Goal: Transaction & Acquisition: Purchase product/service

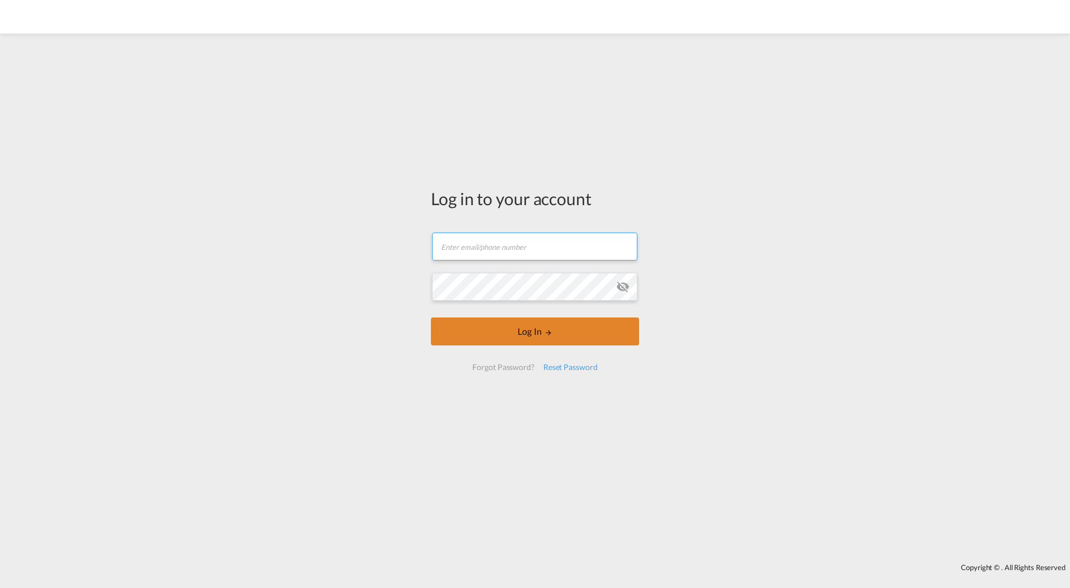
type input "[EMAIL_ADDRESS][DOMAIN_NAME]"
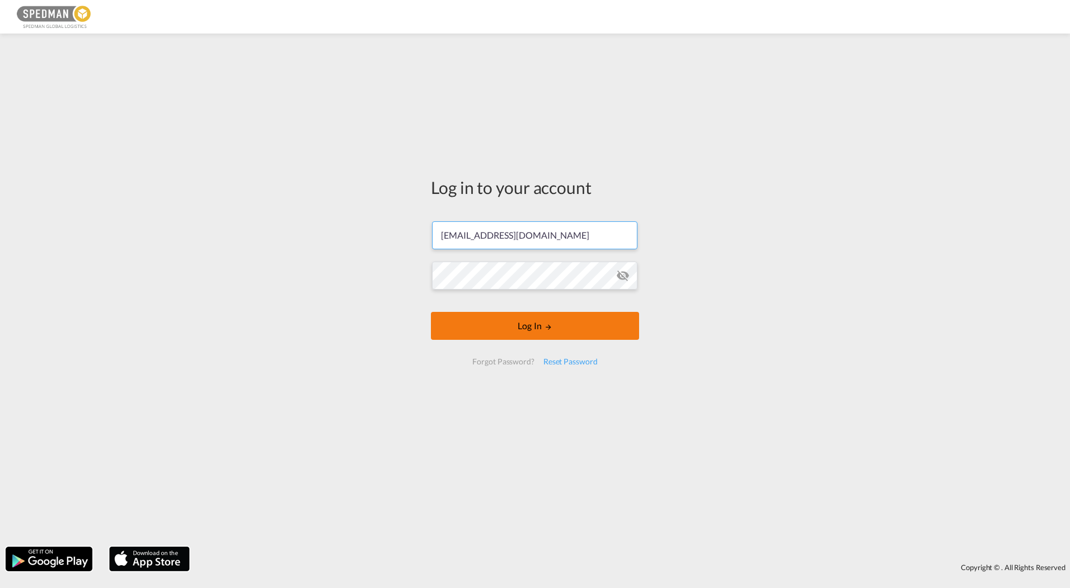
click at [535, 331] on button "Log In" at bounding box center [535, 326] width 208 height 28
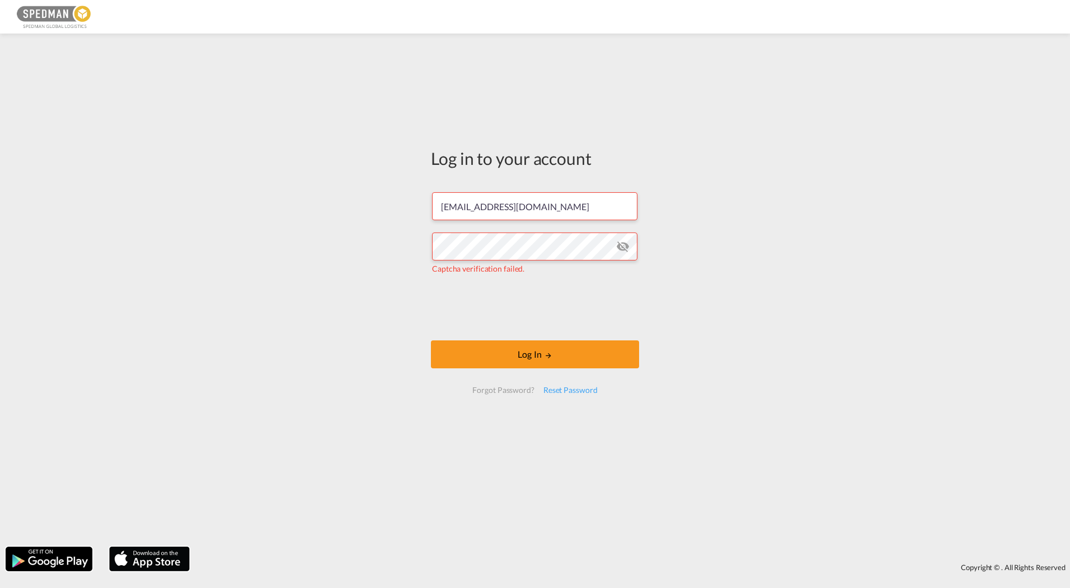
click at [619, 243] on md-icon "icon-eye-off" at bounding box center [622, 246] width 13 height 13
click at [574, 392] on div "Reset Password" at bounding box center [570, 390] width 63 height 20
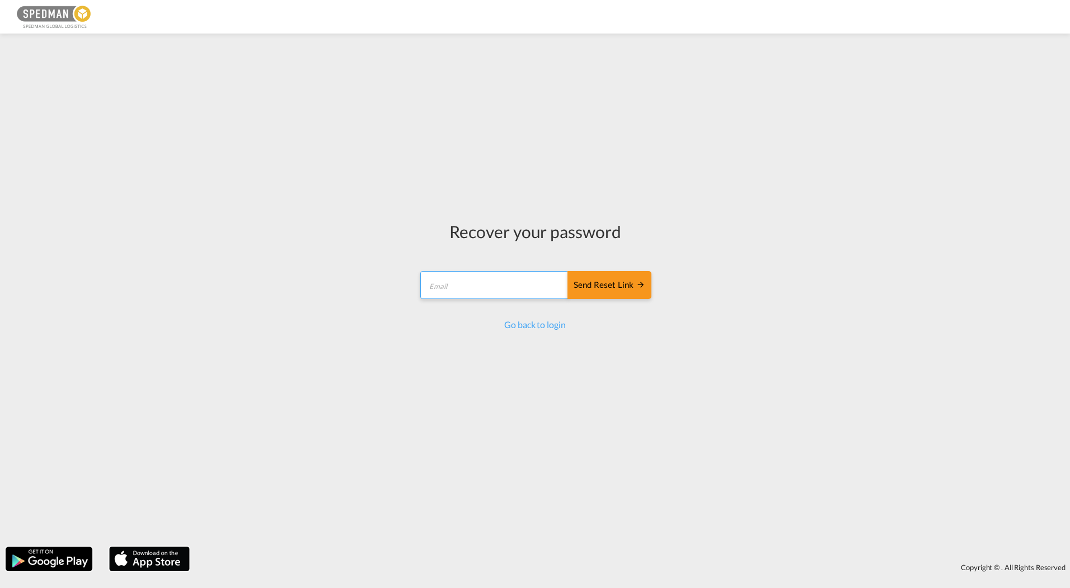
click at [529, 282] on input "email" at bounding box center [494, 285] width 148 height 28
type input "[EMAIL_ADDRESS][DOMAIN_NAME]"
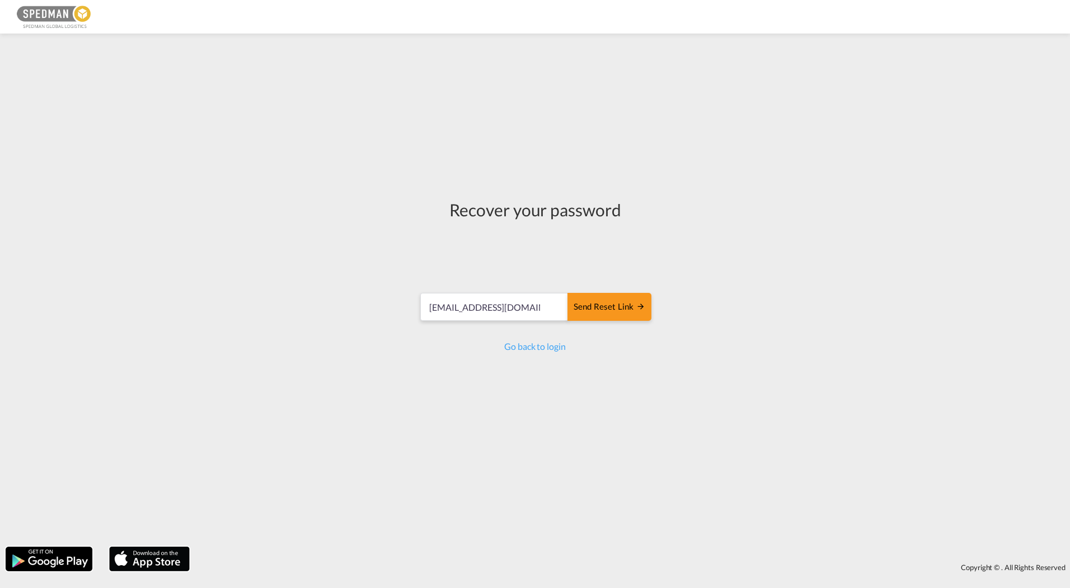
click at [624, 284] on form "kajsa.flyckt@spedman.se Send reset link Send reset link" at bounding box center [534, 308] width 233 height 53
click at [612, 303] on div "Send reset link" at bounding box center [609, 307] width 72 height 13
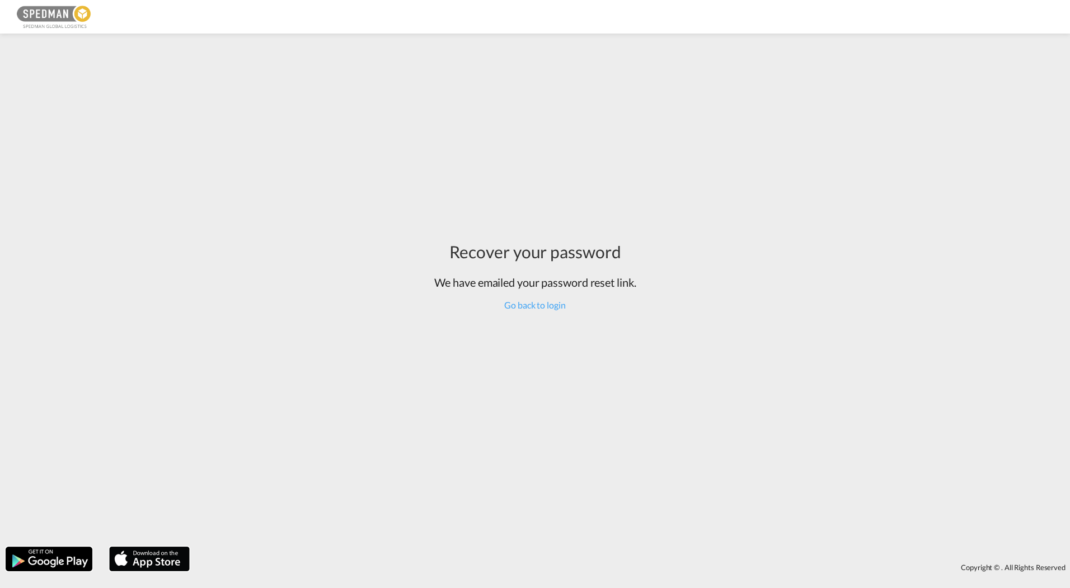
click at [555, 314] on div "Recover your password We have emailed your password reset link. Go back to login" at bounding box center [535, 275] width 219 height 473
click at [552, 303] on link "Go back to login" at bounding box center [534, 305] width 61 height 11
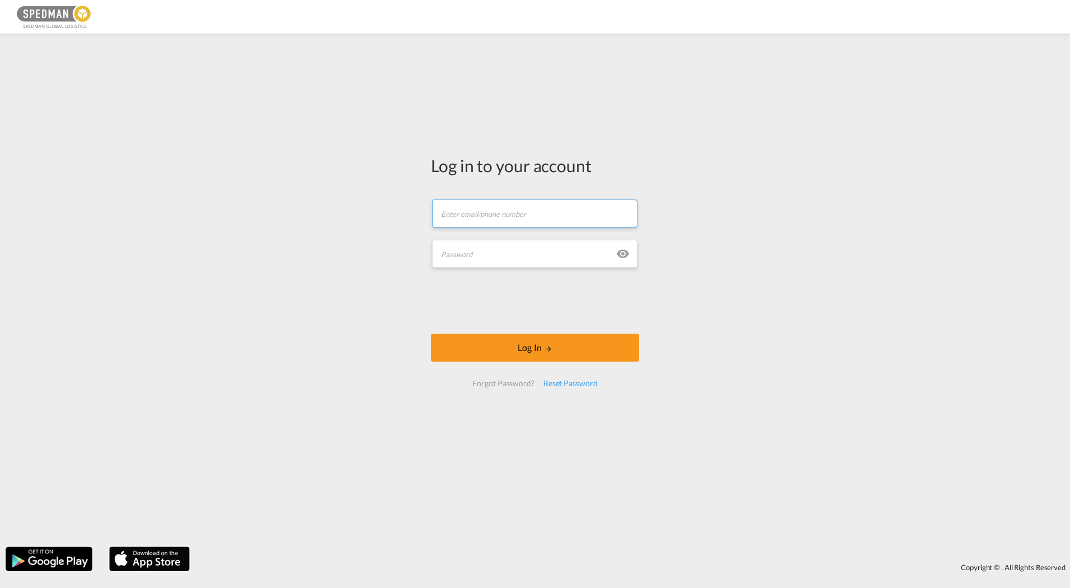
click at [488, 215] on input "text" at bounding box center [534, 214] width 205 height 28
type input "[EMAIL_ADDRESS][DOMAIN_NAME]"
click at [514, 255] on input "text" at bounding box center [534, 254] width 205 height 28
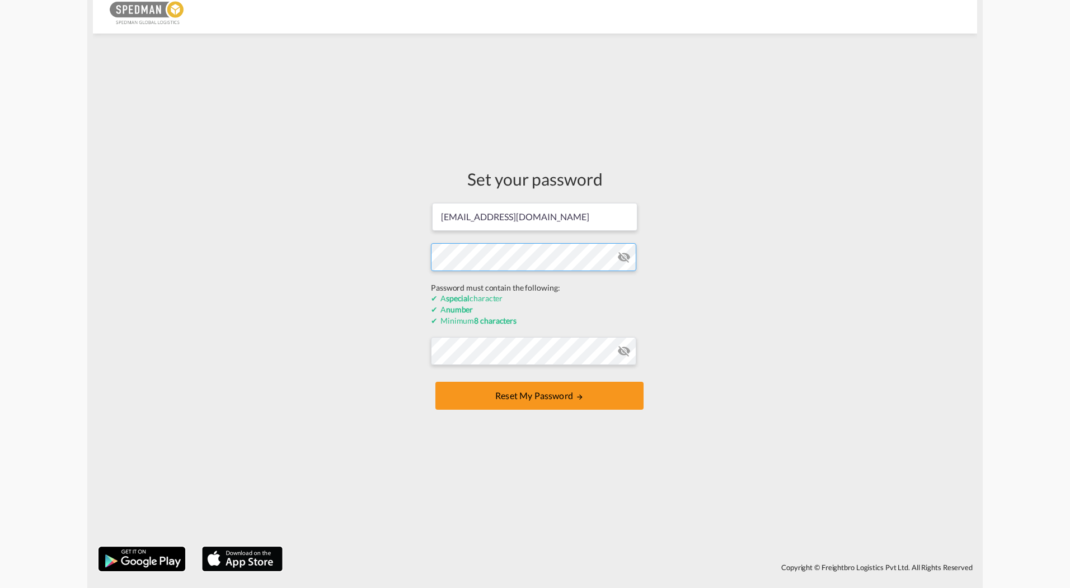
click at [634, 281] on form "[PERSON_NAME][EMAIL_ADDRESS][DOMAIN_NAME] Password must contain the following: …" at bounding box center [535, 307] width 208 height 211
drag, startPoint x: 709, startPoint y: 263, endPoint x: 696, endPoint y: 261, distance: 13.1
click at [709, 263] on div "Set your password [PERSON_NAME][EMAIL_ADDRESS][DOMAIN_NAME] Password must conta…" at bounding box center [535, 290] width 884 height 502
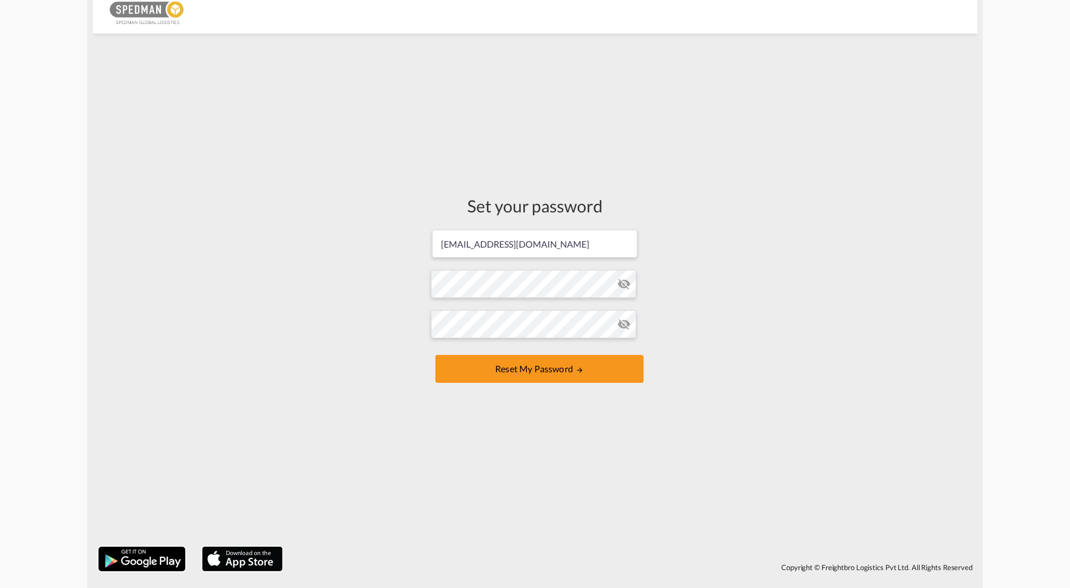
click at [617, 281] on md-icon "icon-eye-off" at bounding box center [623, 283] width 13 height 13
click at [618, 281] on md-icon "icon-eye-off" at bounding box center [623, 283] width 13 height 13
click at [750, 308] on div "Set your password [PERSON_NAME][EMAIL_ADDRESS][DOMAIN_NAME] Password must conta…" at bounding box center [535, 290] width 884 height 502
click at [588, 361] on button "Reset my password" at bounding box center [539, 369] width 208 height 28
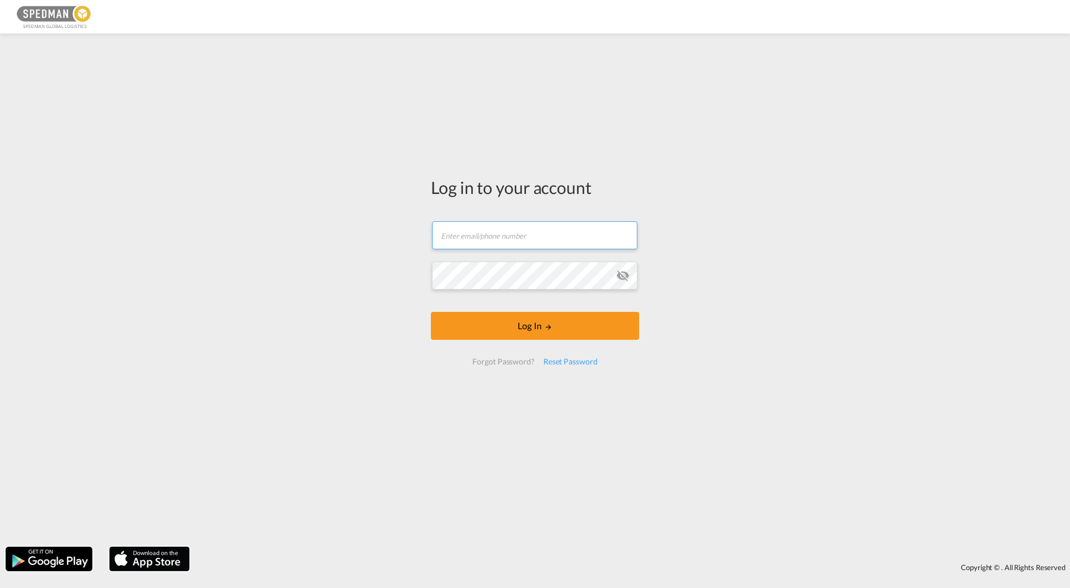
type input "[EMAIL_ADDRESS][DOMAIN_NAME]"
click at [538, 319] on button "Log In" at bounding box center [535, 326] width 208 height 28
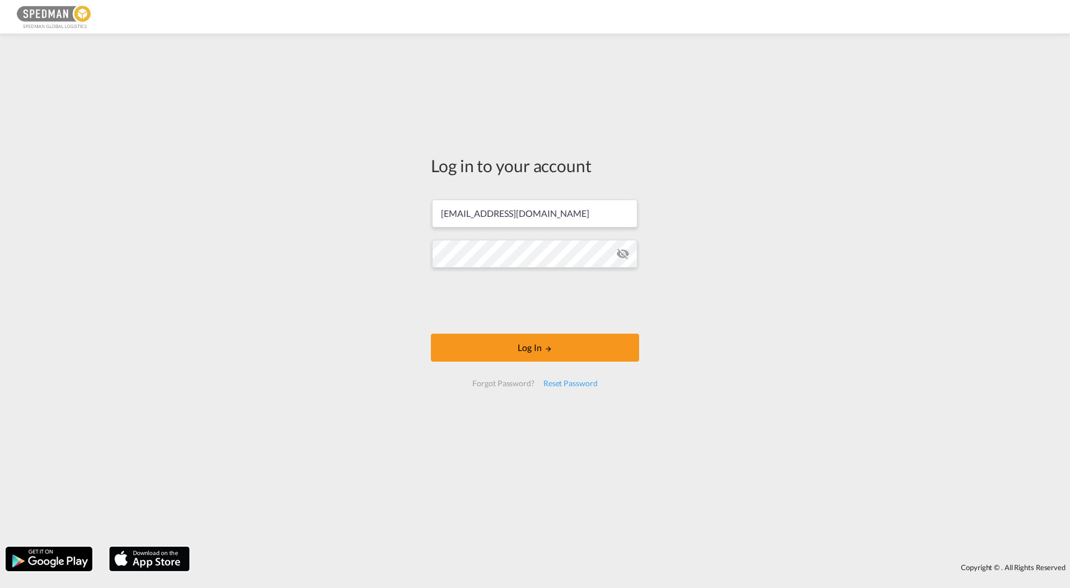
click at [629, 253] on md-icon "icon-eye-off" at bounding box center [622, 253] width 13 height 13
click at [545, 349] on md-icon "LOGIN" at bounding box center [548, 349] width 8 height 8
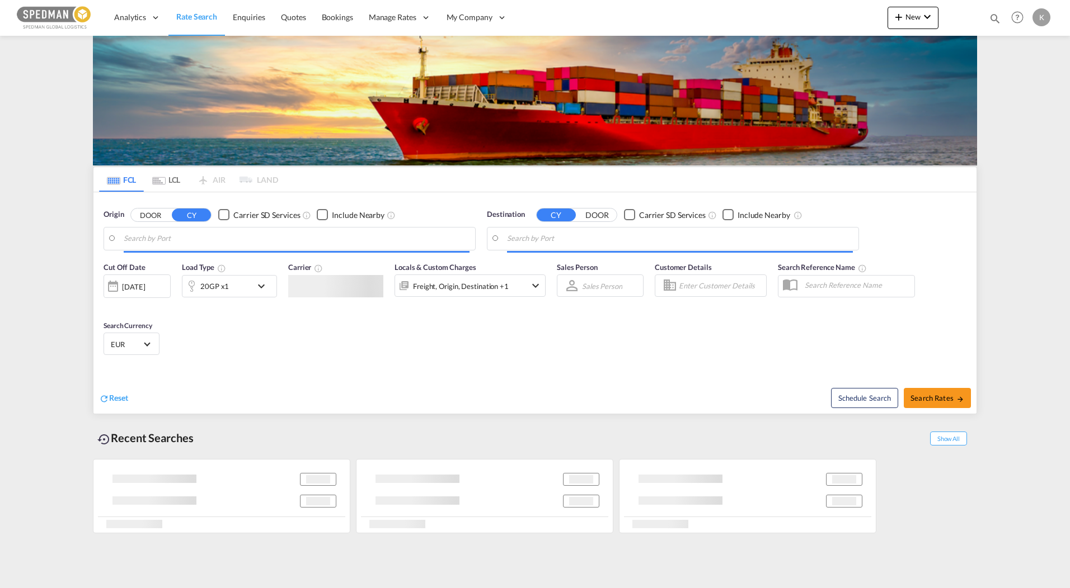
type input "Mundra, INMUN"
type input "[GEOGRAPHIC_DATA] ([GEOGRAPHIC_DATA]), [GEOGRAPHIC_DATA]"
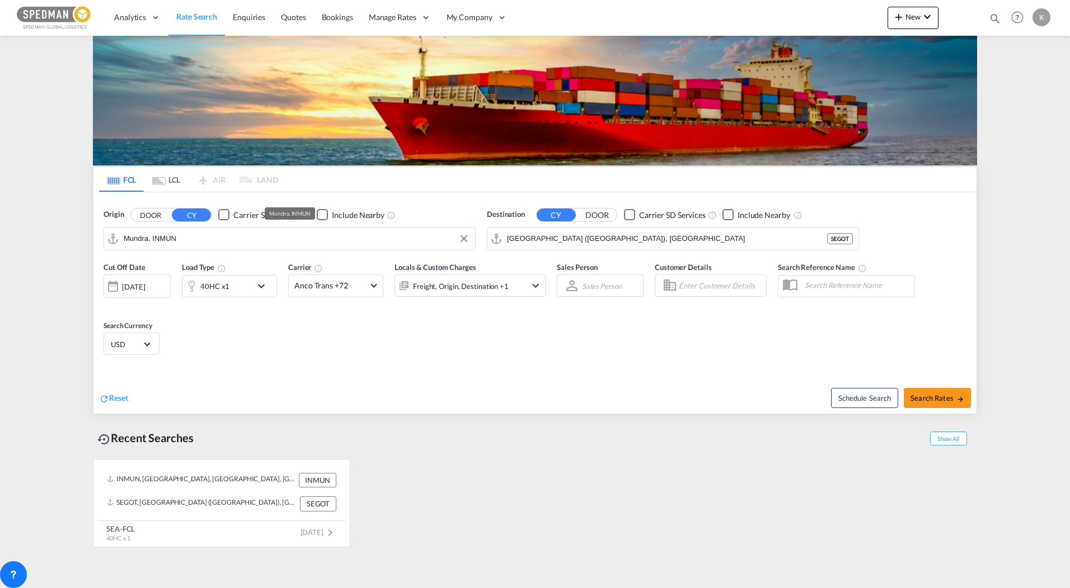
click at [379, 240] on input "Mundra, INMUN" at bounding box center [297, 238] width 346 height 17
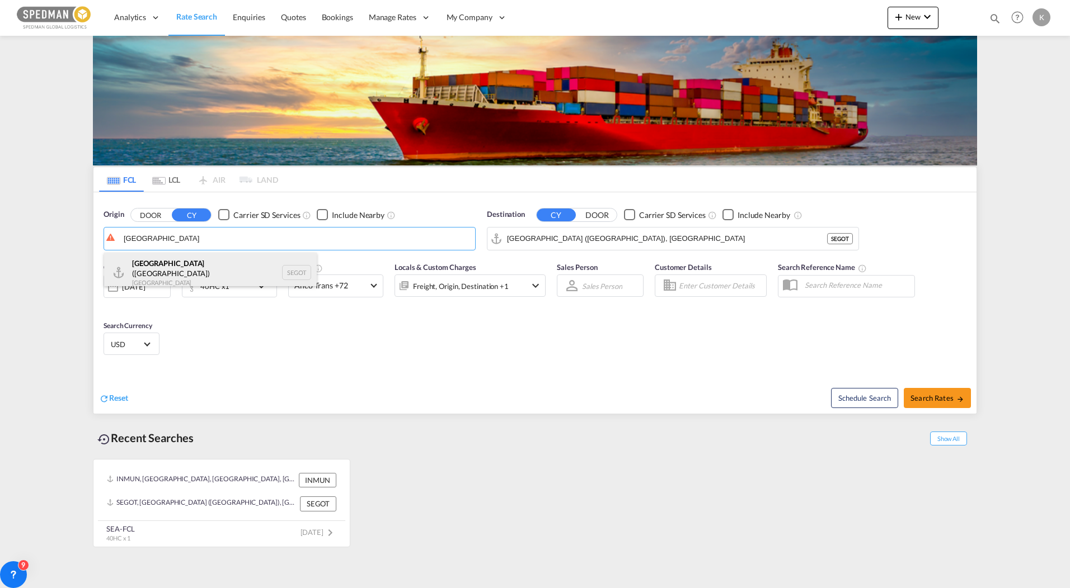
click at [179, 265] on div "[GEOGRAPHIC_DATA] ([GEOGRAPHIC_DATA]) [GEOGRAPHIC_DATA] SEGOT" at bounding box center [210, 273] width 213 height 40
type input "[GEOGRAPHIC_DATA] ([GEOGRAPHIC_DATA]), [GEOGRAPHIC_DATA]"
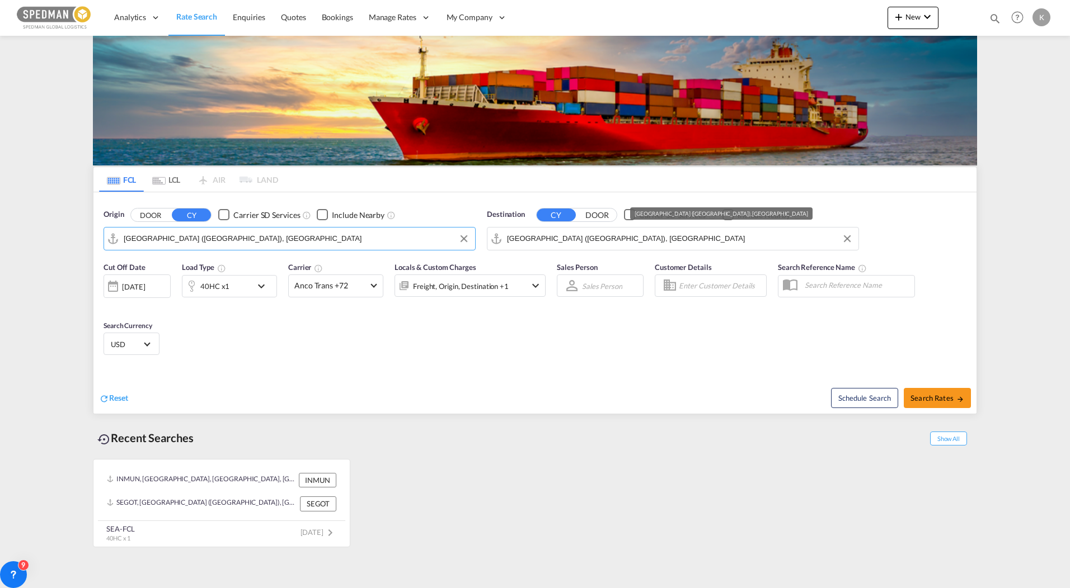
click at [634, 245] on input "[GEOGRAPHIC_DATA] ([GEOGRAPHIC_DATA]), [GEOGRAPHIC_DATA]" at bounding box center [680, 238] width 346 height 17
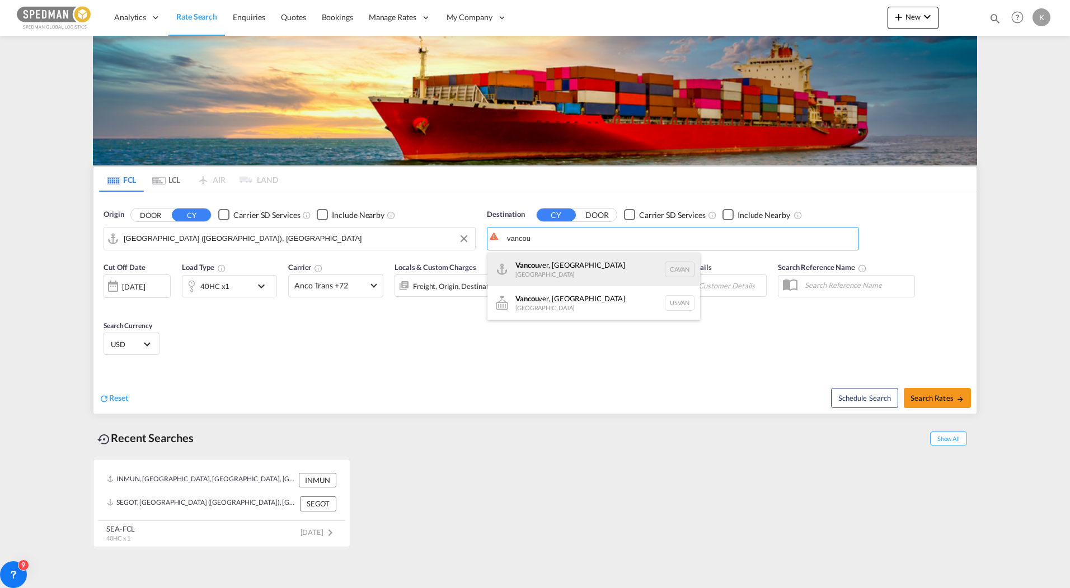
click at [566, 267] on div "Vancou ver, [GEOGRAPHIC_DATA] [GEOGRAPHIC_DATA] [GEOGRAPHIC_DATA]" at bounding box center [593, 270] width 213 height 34
type input "[GEOGRAPHIC_DATA], [GEOGRAPHIC_DATA], CAVAN"
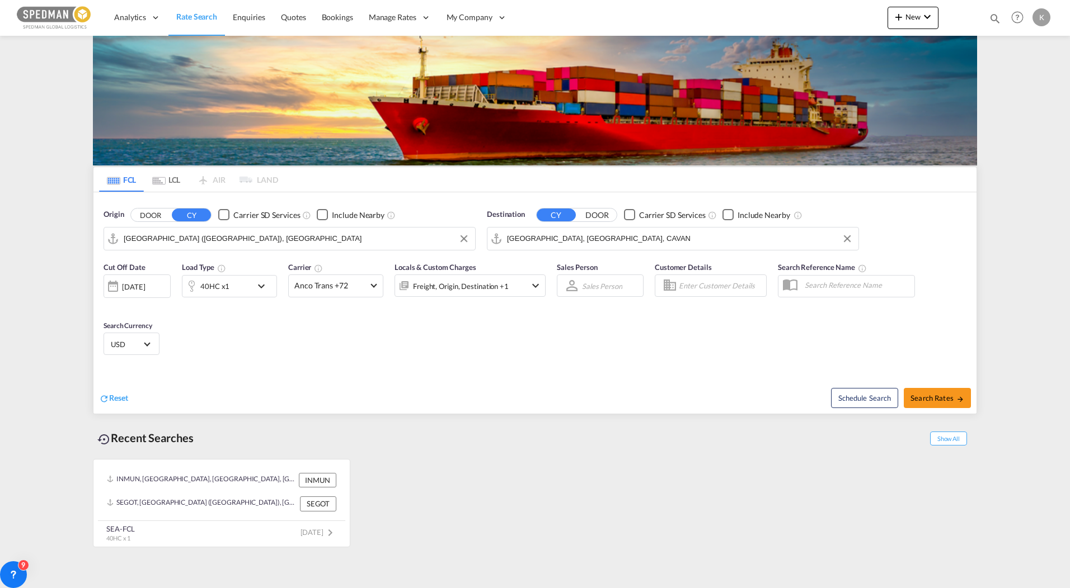
click at [241, 284] on div "40HC x1" at bounding box center [216, 286] width 69 height 22
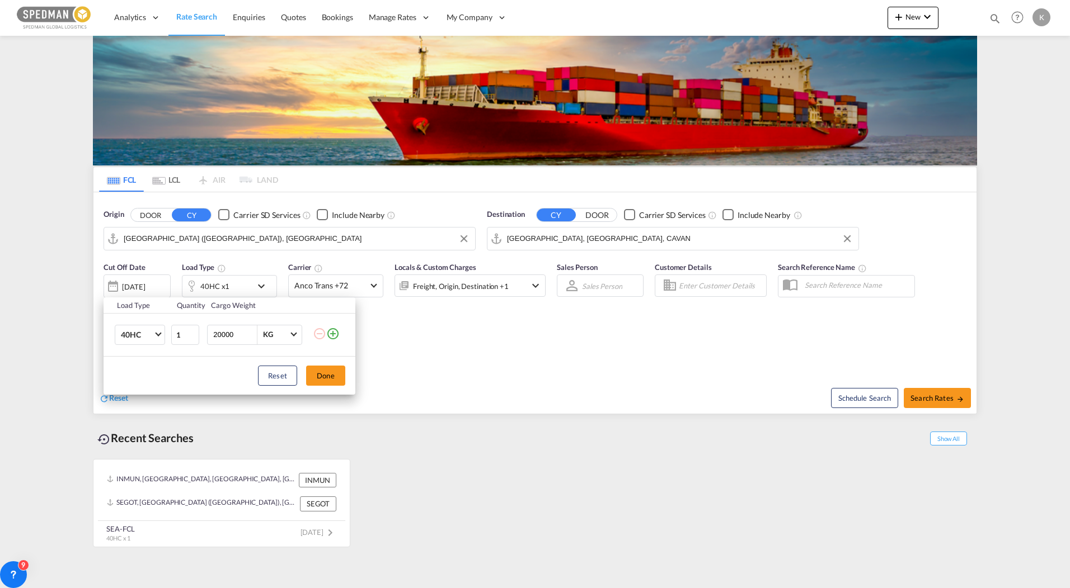
click at [241, 284] on div "Load Type Quantity Cargo Weight 40HC 20GP 40GP 40HC 45HC 20RE 40RE 40HR 20OT 40…" at bounding box center [535, 294] width 1070 height 588
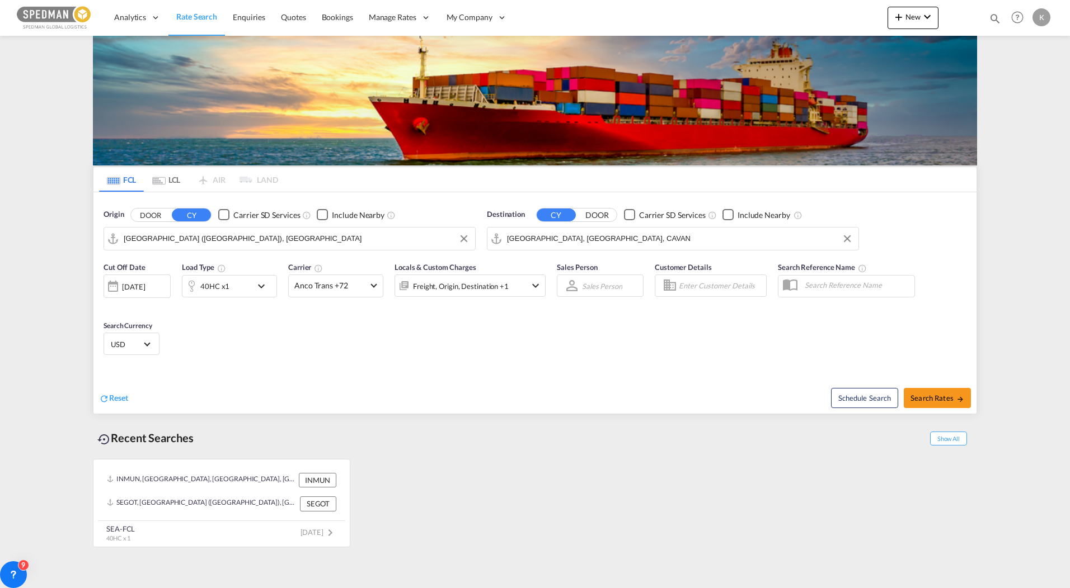
click at [261, 285] on md-icon "icon-chevron-down" at bounding box center [264, 286] width 19 height 13
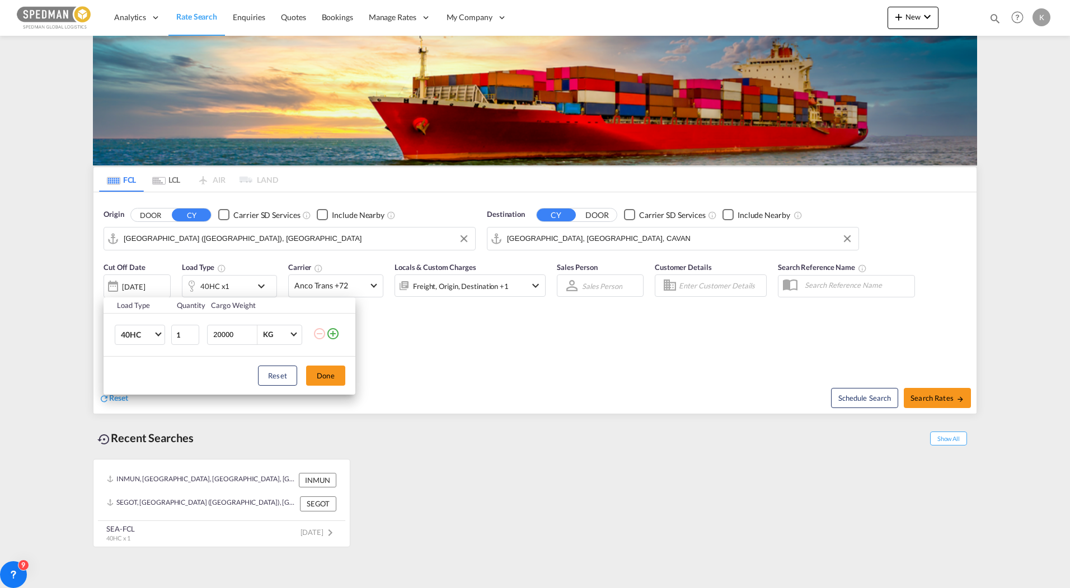
click at [261, 285] on div "Load Type Quantity Cargo Weight 40HC 20GP 40GP 40HC 45HC 20RE 40RE 40HR 20OT 40…" at bounding box center [535, 294] width 1070 height 588
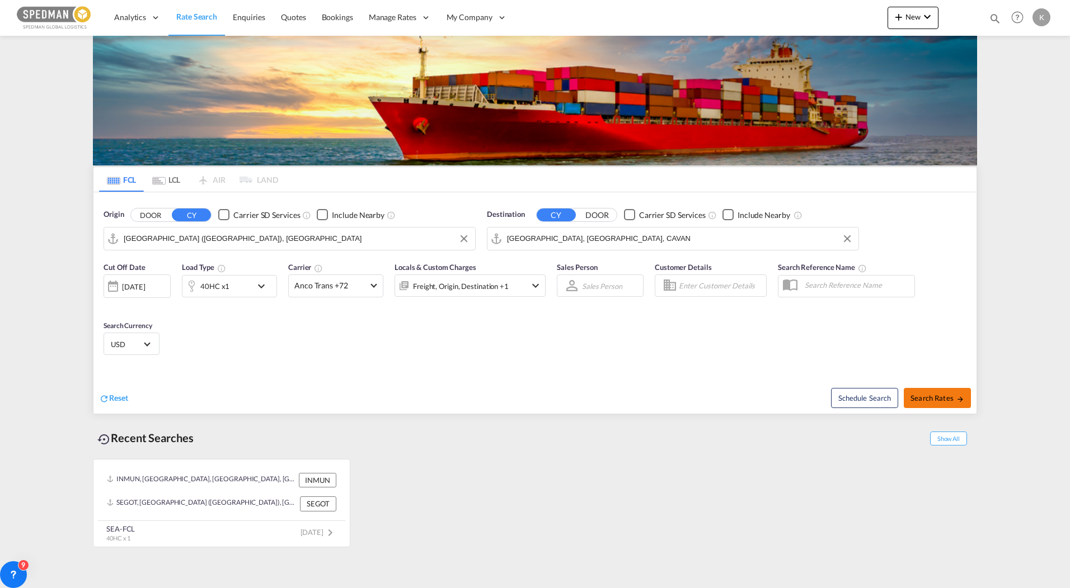
click at [920, 398] on span "Search Rates" at bounding box center [937, 398] width 54 height 9
type input "SEGOT to CAVAN / [DATE]"
